Goal: Transaction & Acquisition: Purchase product/service

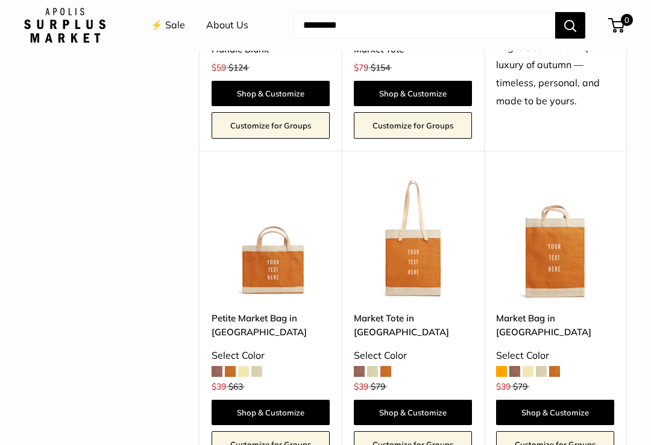
scroll to position [1318, 0]
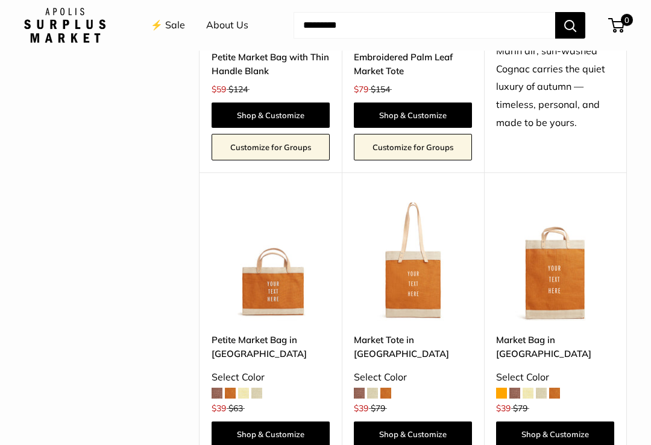
click at [432, 286] on img at bounding box center [413, 261] width 118 height 118
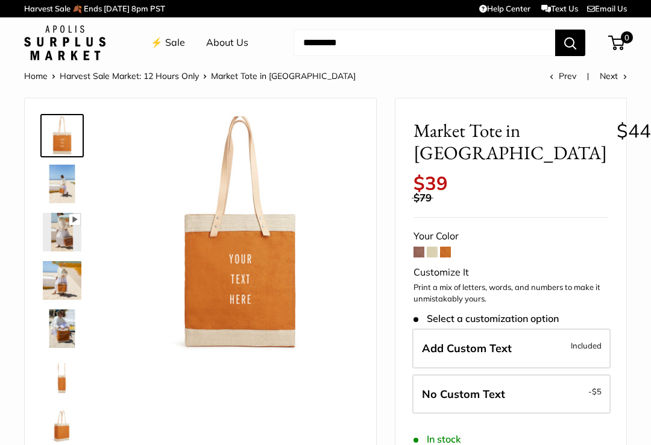
click at [413, 246] on span at bounding box center [418, 251] width 11 height 11
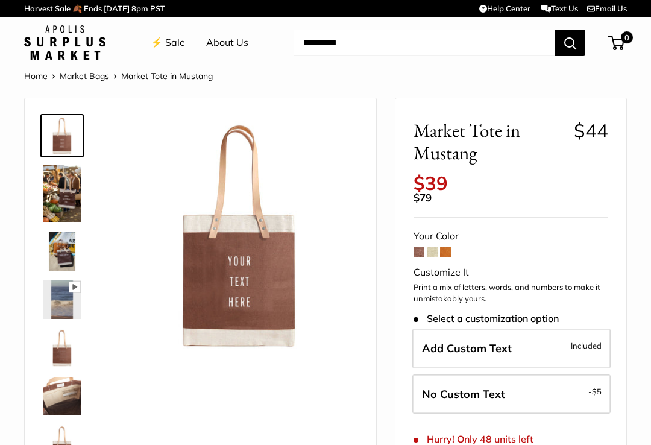
click at [430, 246] on span at bounding box center [432, 251] width 11 height 11
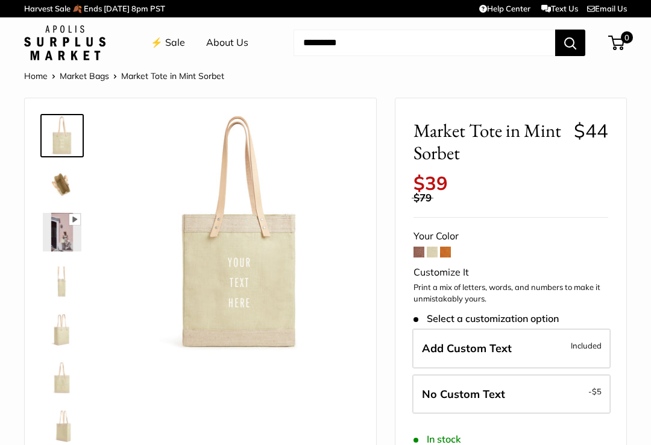
click at [449, 246] on span at bounding box center [445, 251] width 11 height 11
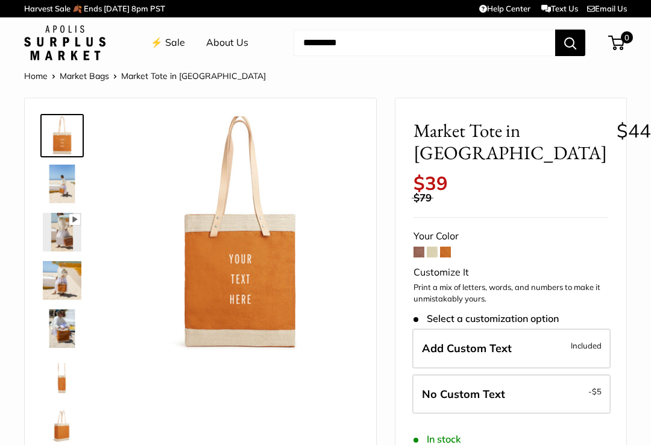
click at [473, 341] on span "Add Custom Text" at bounding box center [467, 348] width 90 height 14
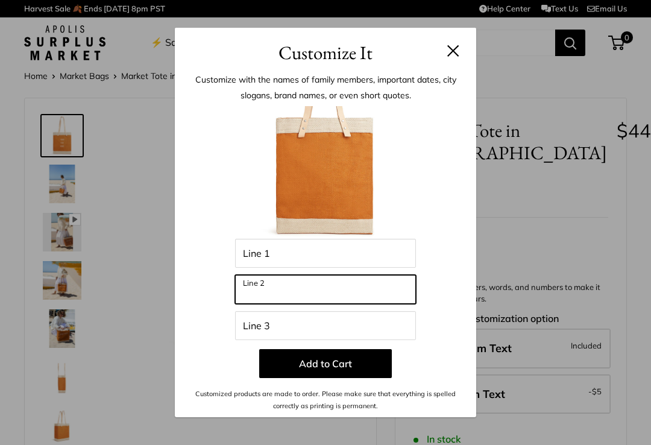
click at [363, 290] on input "Line 2" at bounding box center [325, 289] width 181 height 29
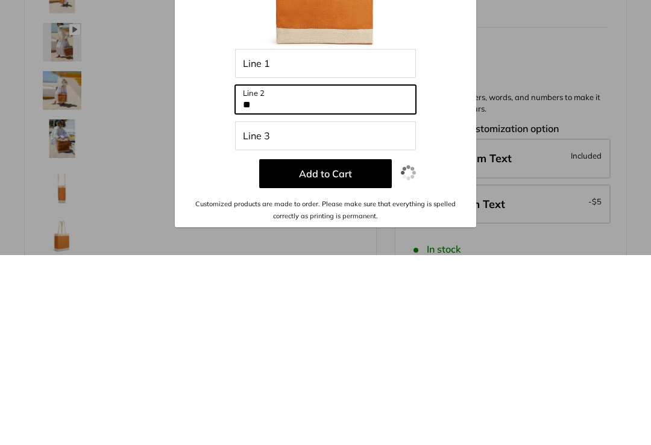
type input "**"
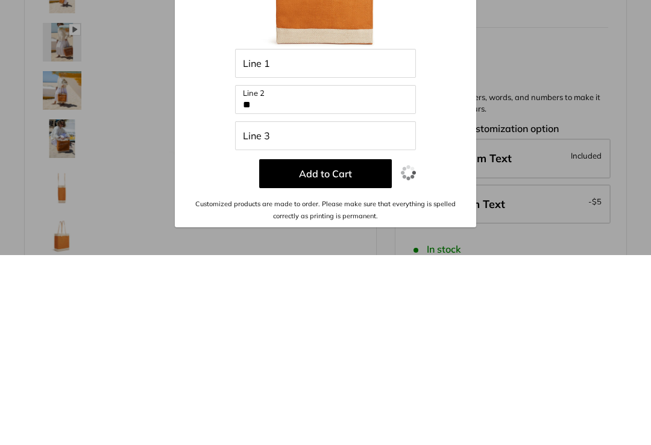
click at [346, 349] on button "Add to Cart" at bounding box center [325, 363] width 133 height 29
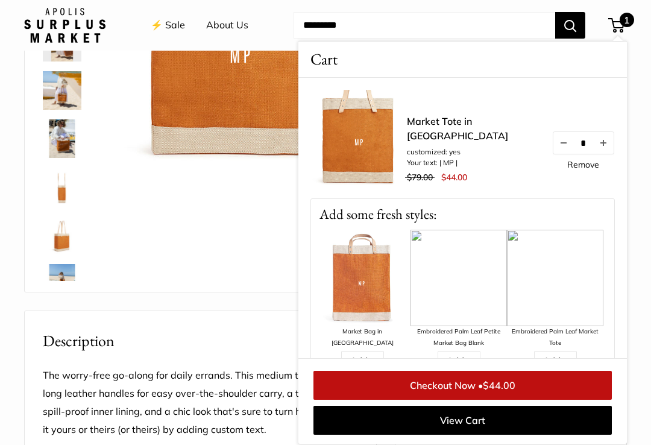
click at [623, 25] on span "1" at bounding box center [626, 20] width 14 height 14
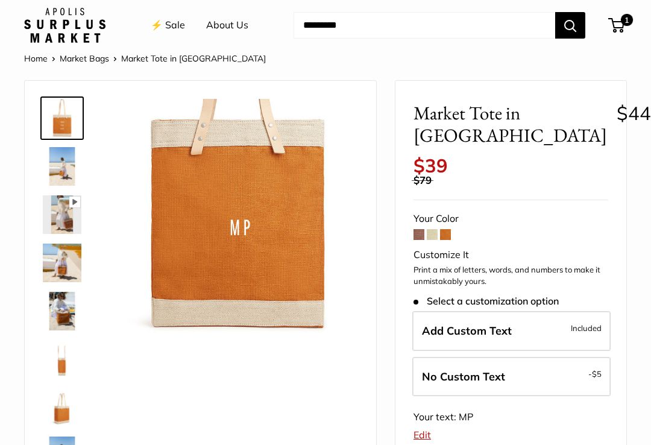
scroll to position [0, 0]
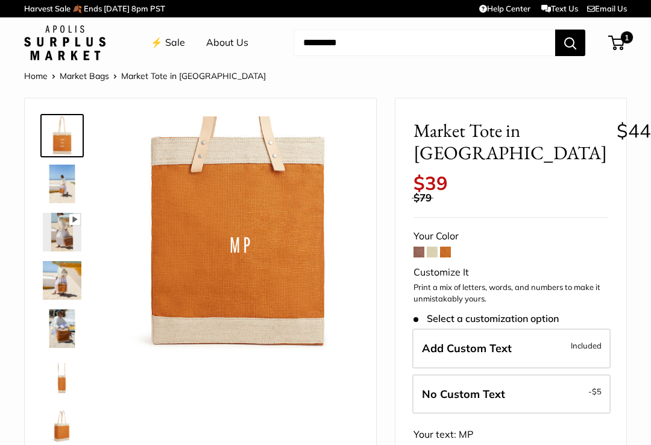
click at [621, 42] on span "1" at bounding box center [627, 37] width 12 height 12
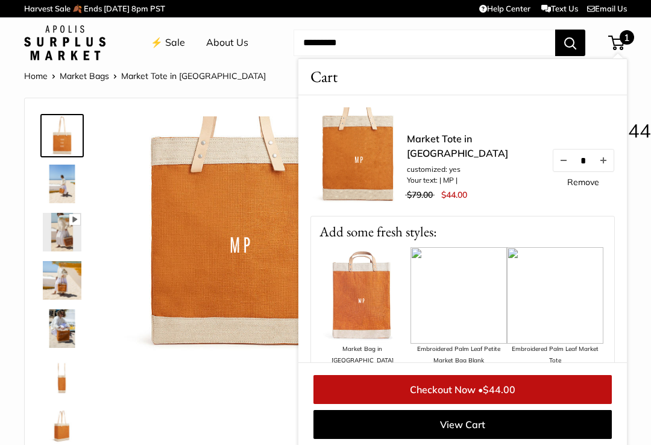
click at [575, 186] on link "Remove" at bounding box center [583, 182] width 32 height 8
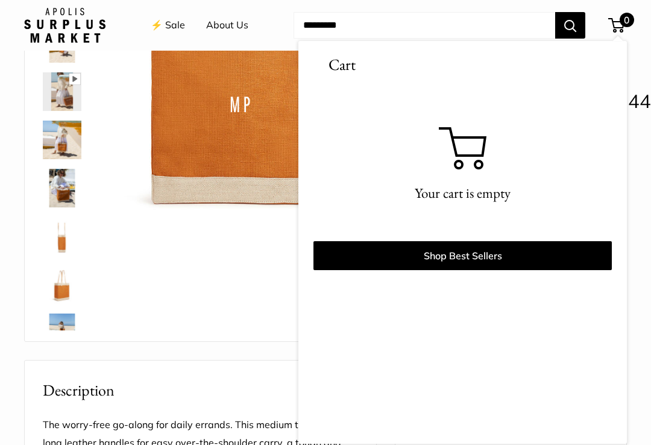
scroll to position [133, 0]
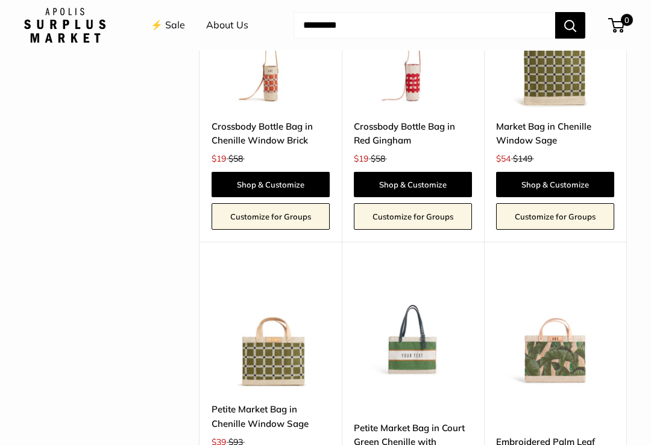
scroll to position [2729, 0]
